Goal: Task Accomplishment & Management: Complete application form

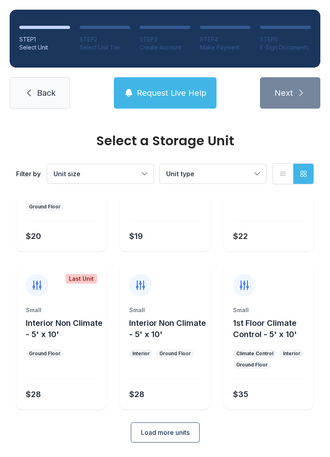
scroll to position [96, 0]
click at [40, 97] on span "Back" at bounding box center [46, 92] width 18 height 11
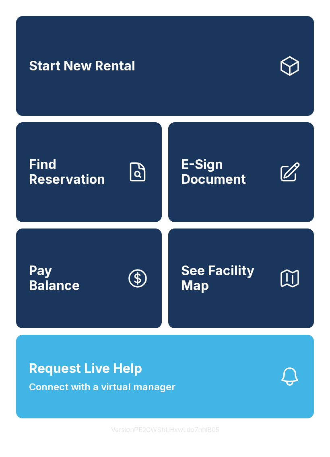
click at [250, 183] on span "E-Sign Document" at bounding box center [226, 171] width 91 height 29
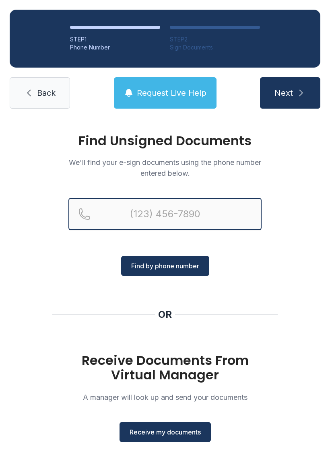
click at [168, 210] on input "Reservation phone number" at bounding box center [164, 214] width 193 height 32
type input "[PHONE_NUMBER]"
click at [289, 93] on button "Next" at bounding box center [290, 92] width 60 height 31
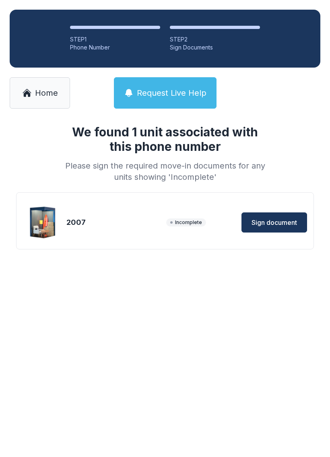
click at [279, 219] on span "Sign document" at bounding box center [273, 222] width 45 height 10
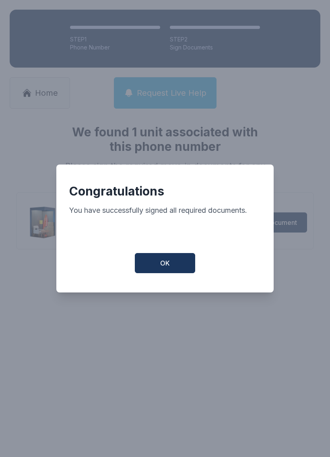
click at [177, 261] on button "OK" at bounding box center [165, 263] width 60 height 20
